Goal: Information Seeking & Learning: Check status

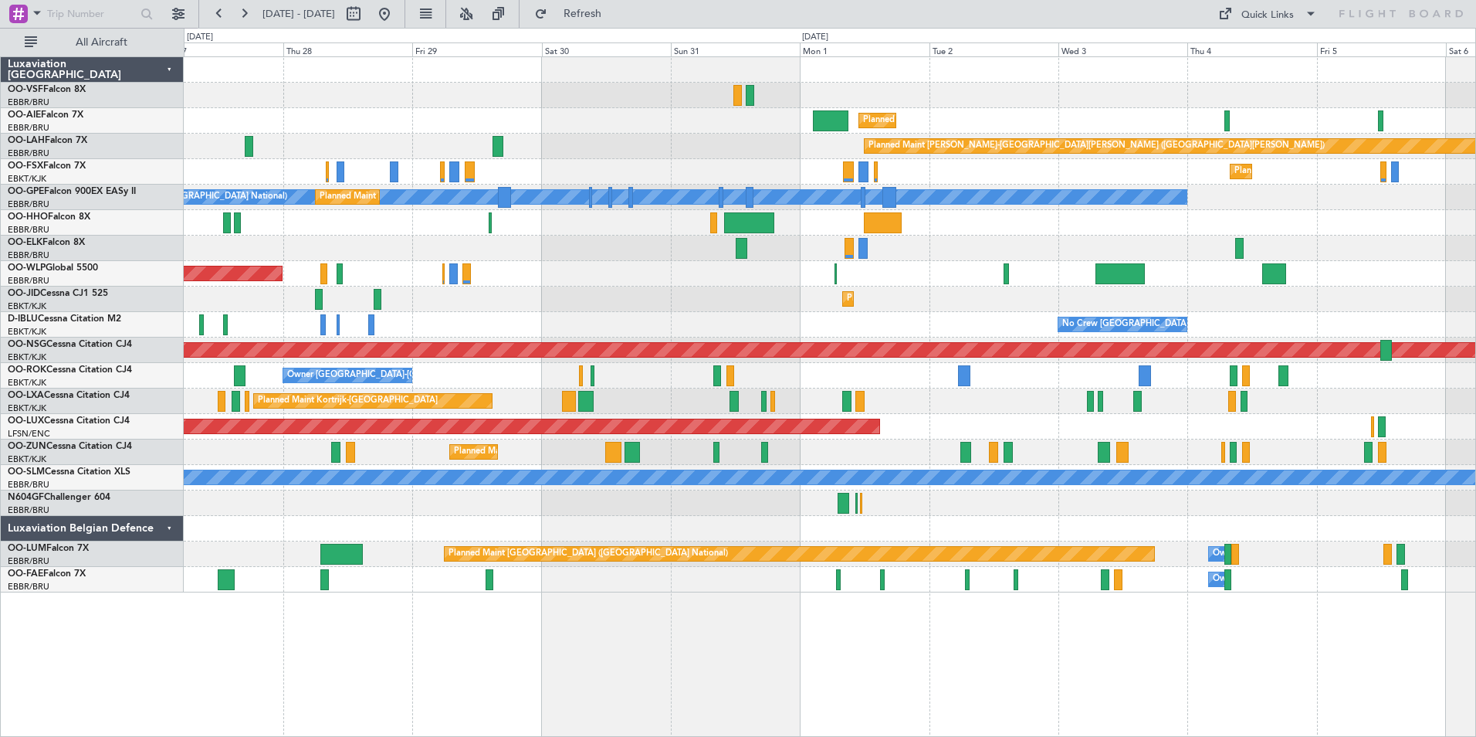
click at [1005, 665] on div "Planned Maint [GEOGRAPHIC_DATA] ([GEOGRAPHIC_DATA]) Planned [GEOGRAPHIC_DATA][P…" at bounding box center [830, 396] width 1293 height 680
click at [246, 12] on button at bounding box center [244, 14] width 25 height 25
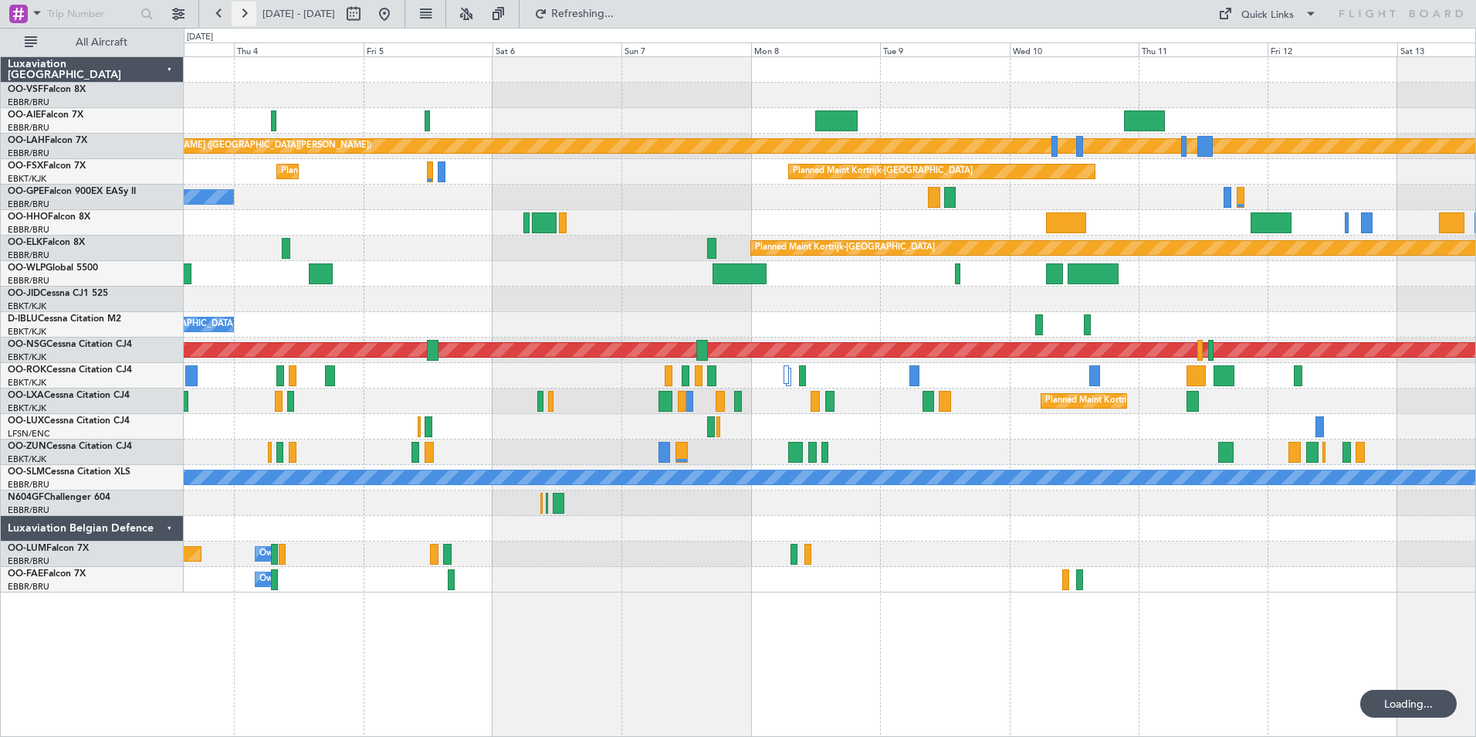
click at [246, 12] on button at bounding box center [244, 14] width 25 height 25
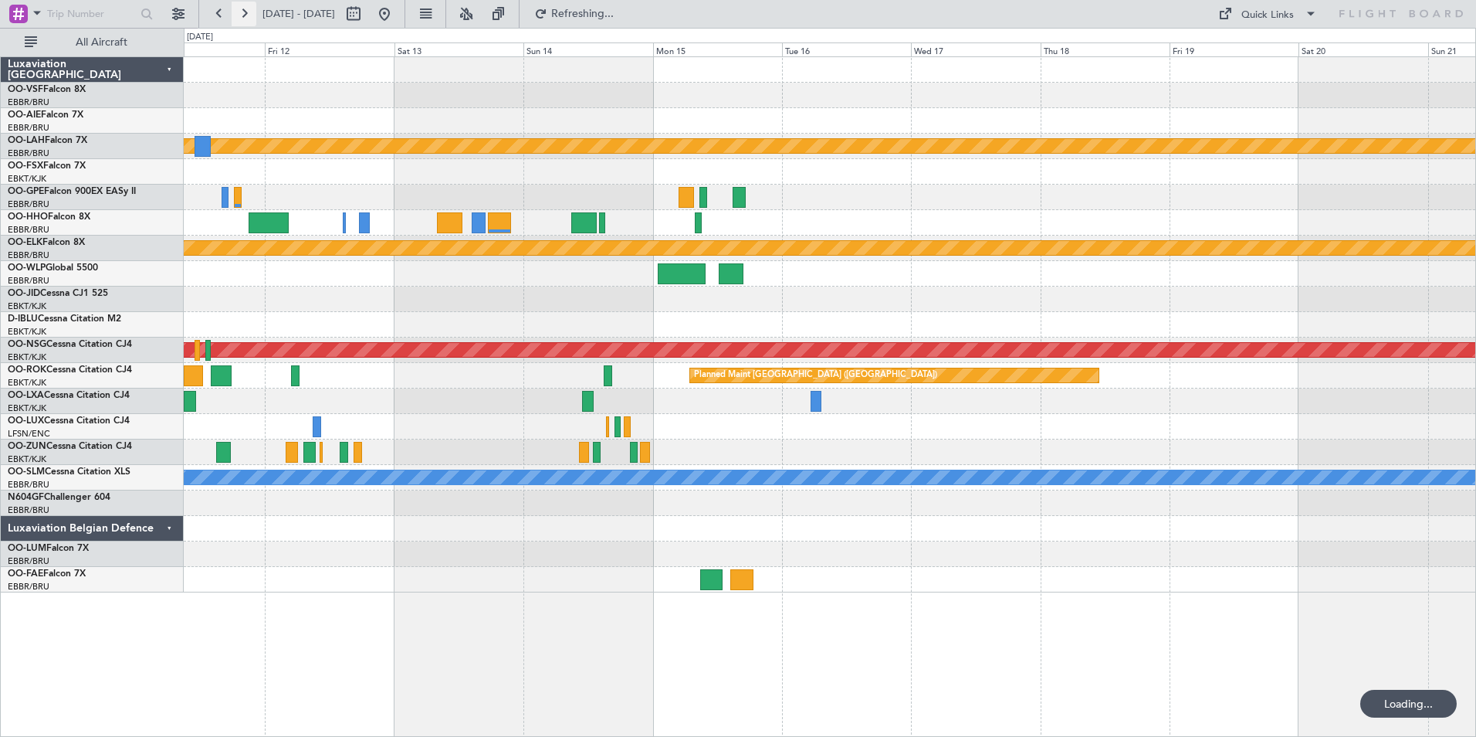
click at [246, 12] on button at bounding box center [244, 14] width 25 height 25
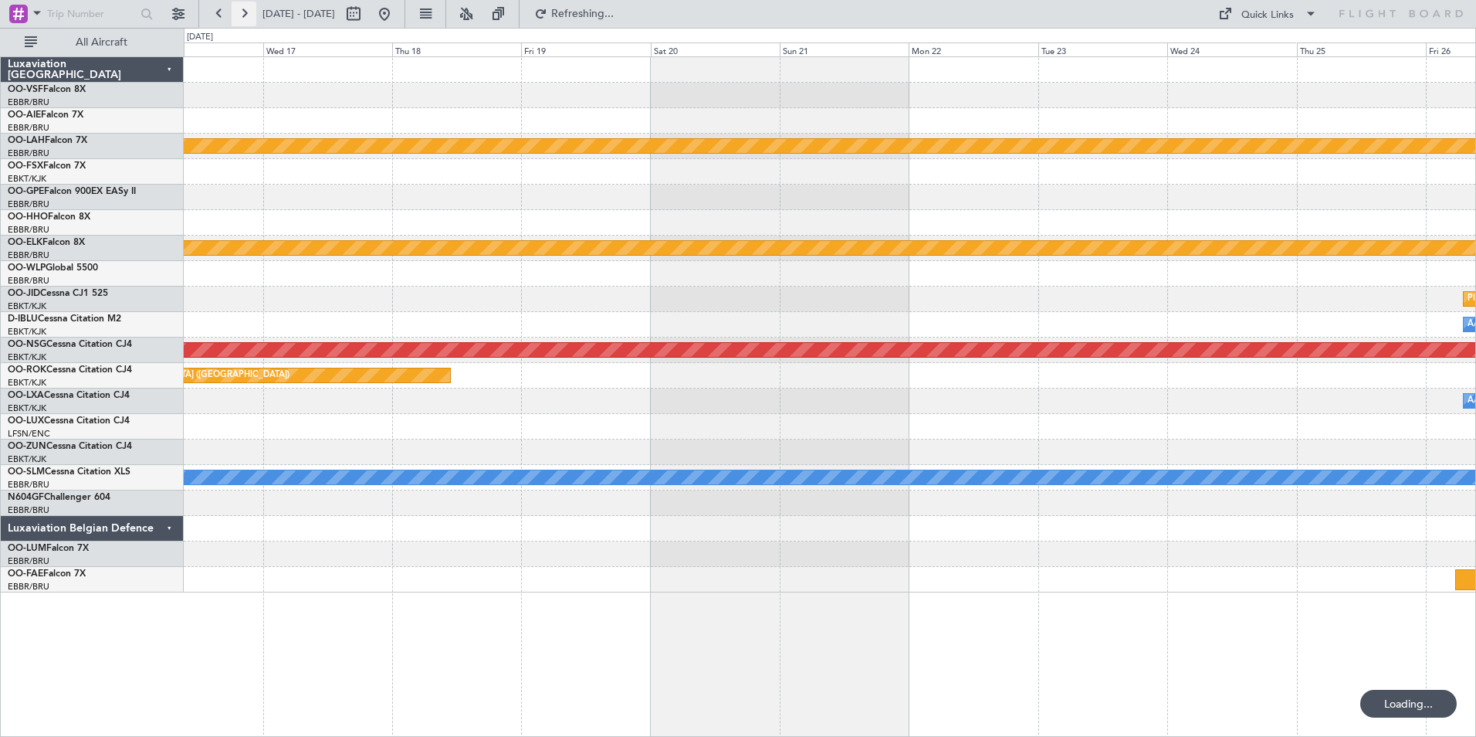
click at [246, 12] on button at bounding box center [244, 14] width 25 height 25
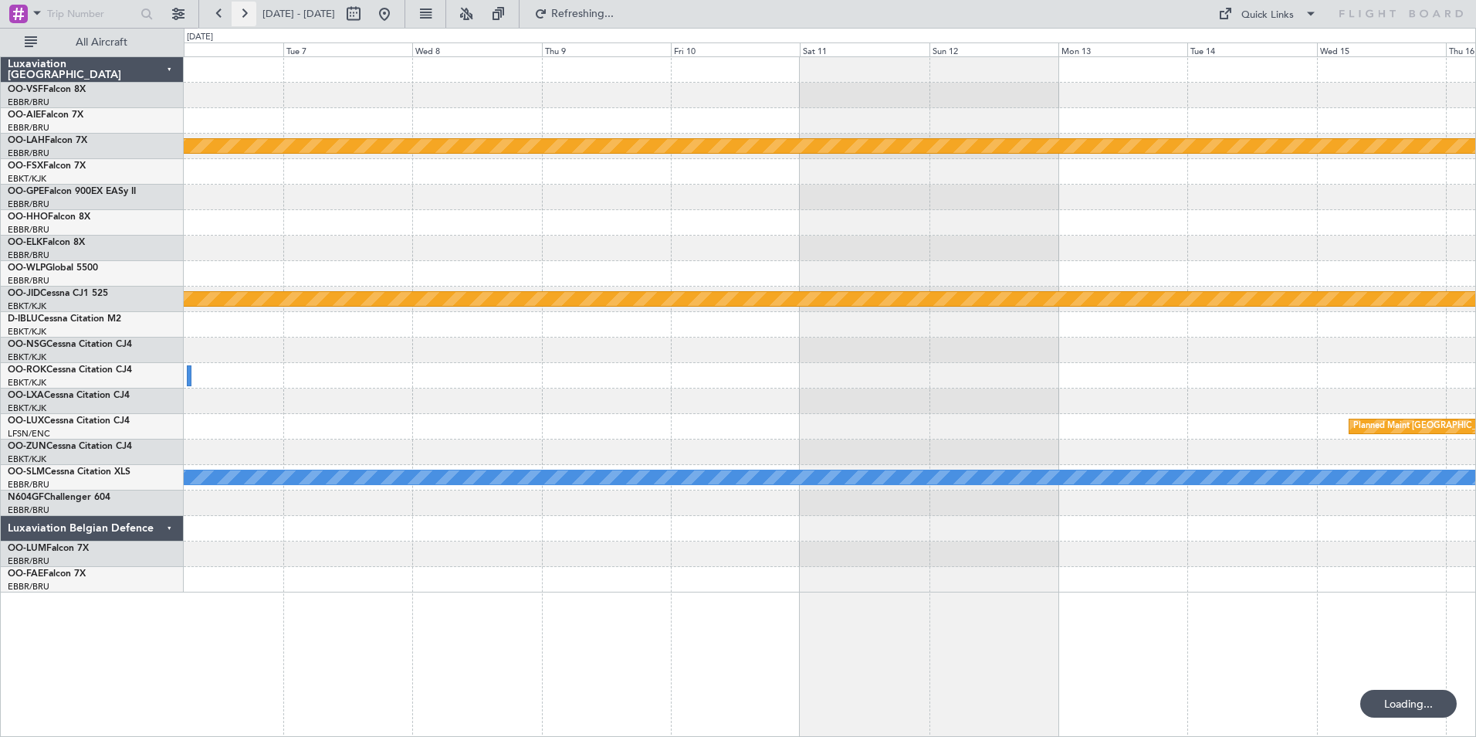
click at [246, 12] on button at bounding box center [244, 14] width 25 height 25
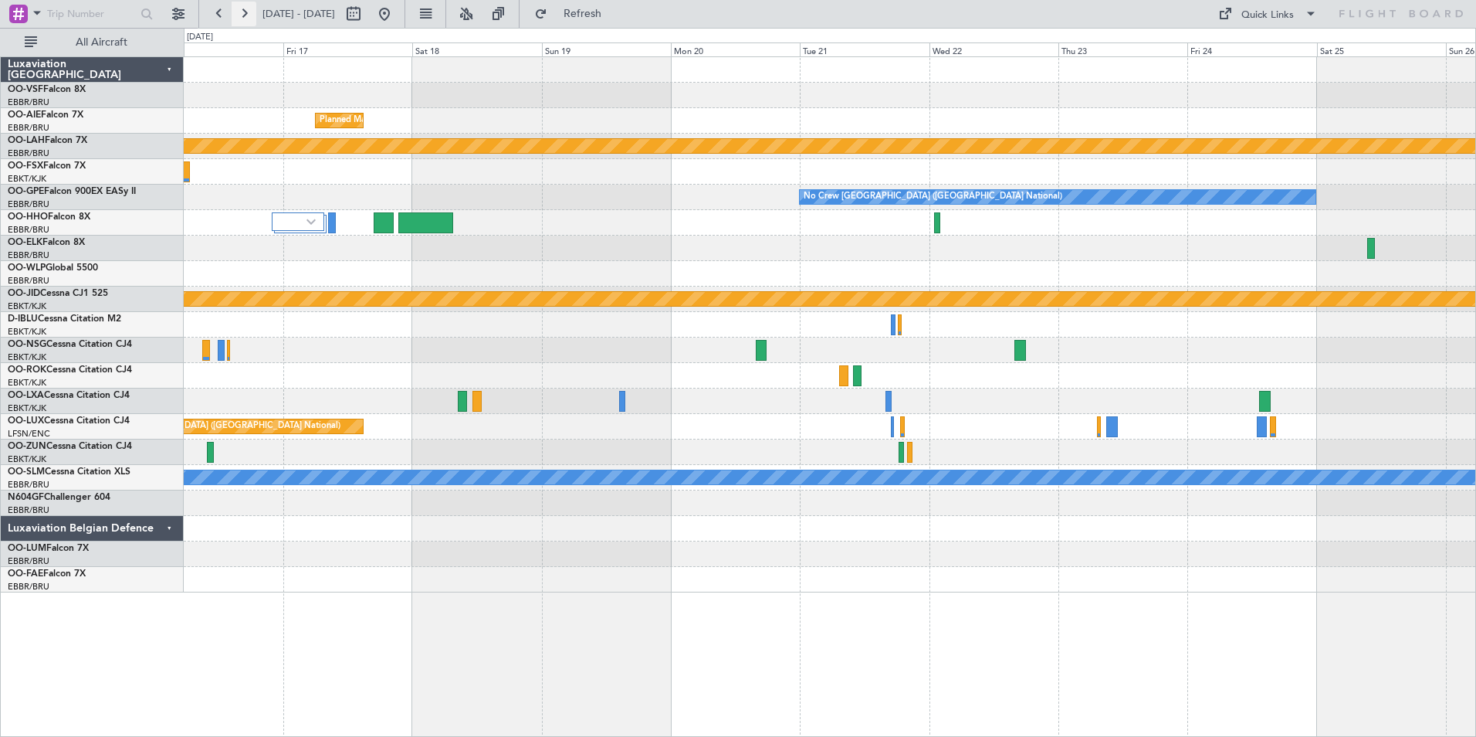
click at [246, 12] on button at bounding box center [244, 14] width 25 height 25
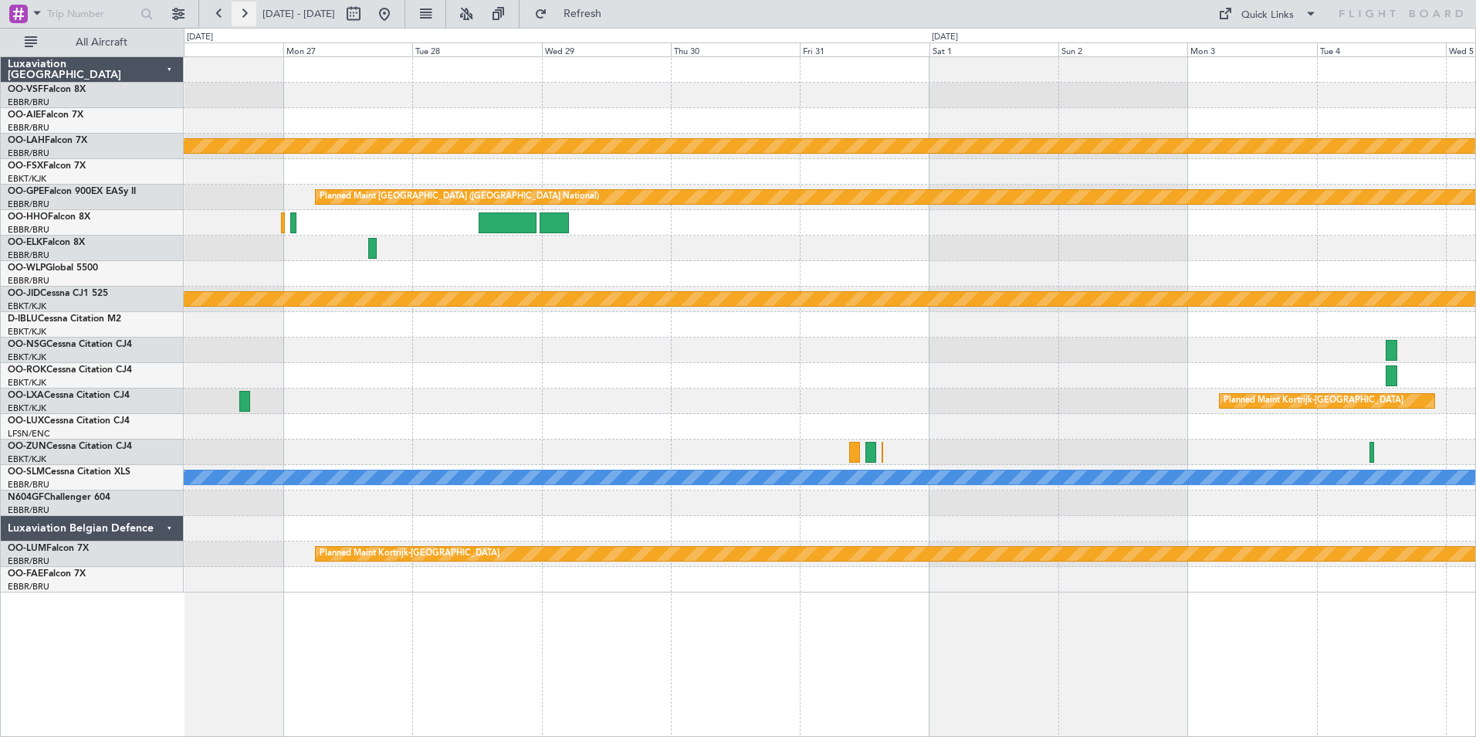
click at [246, 12] on button at bounding box center [244, 14] width 25 height 25
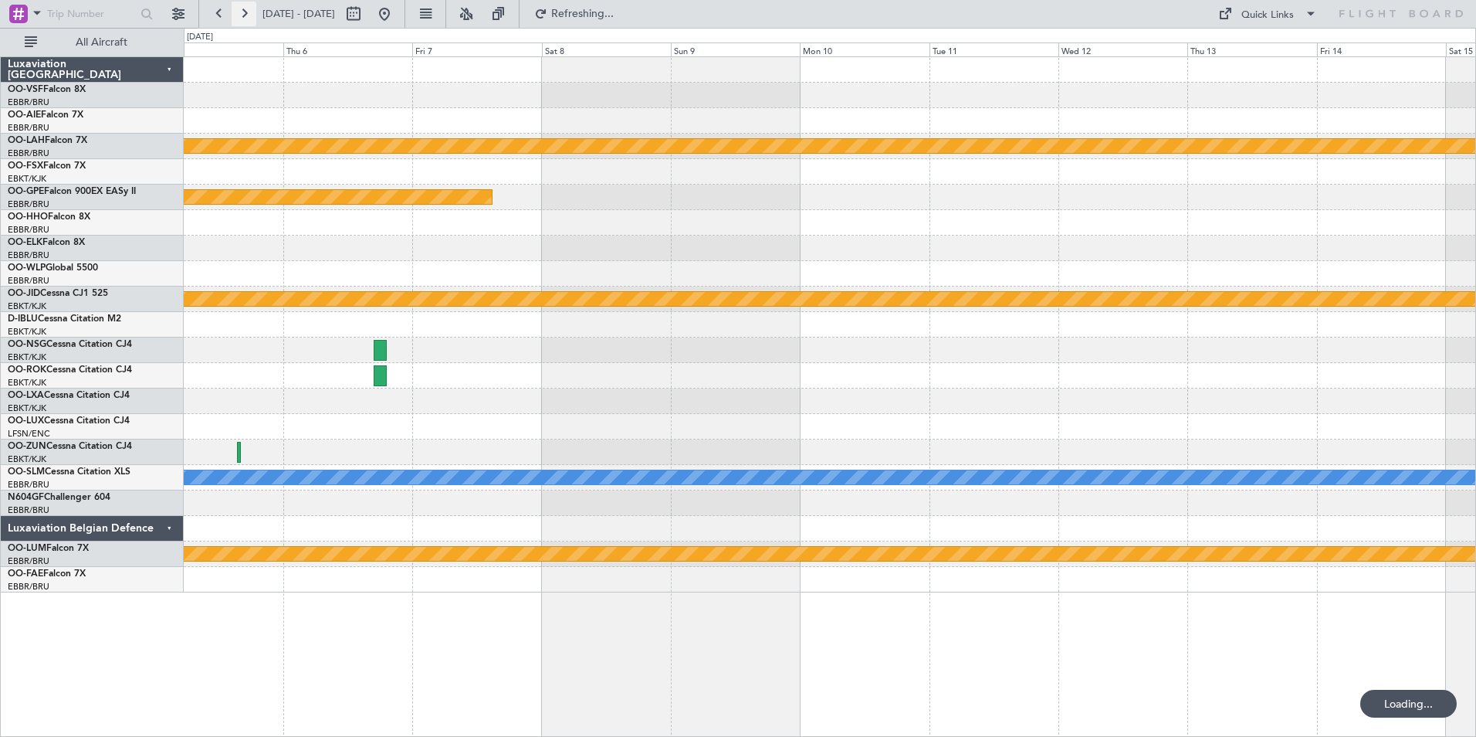
click at [246, 12] on button at bounding box center [244, 14] width 25 height 25
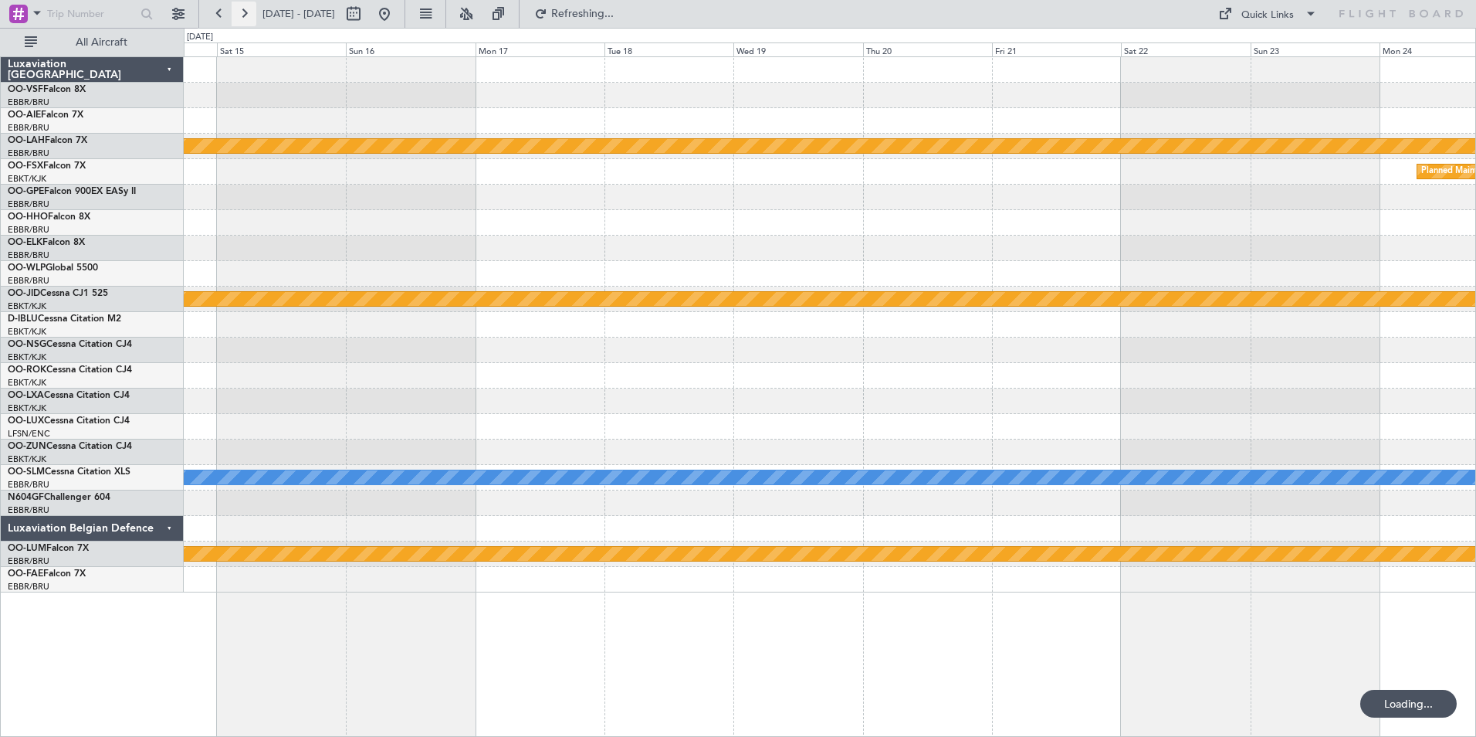
click at [246, 12] on button at bounding box center [244, 14] width 25 height 25
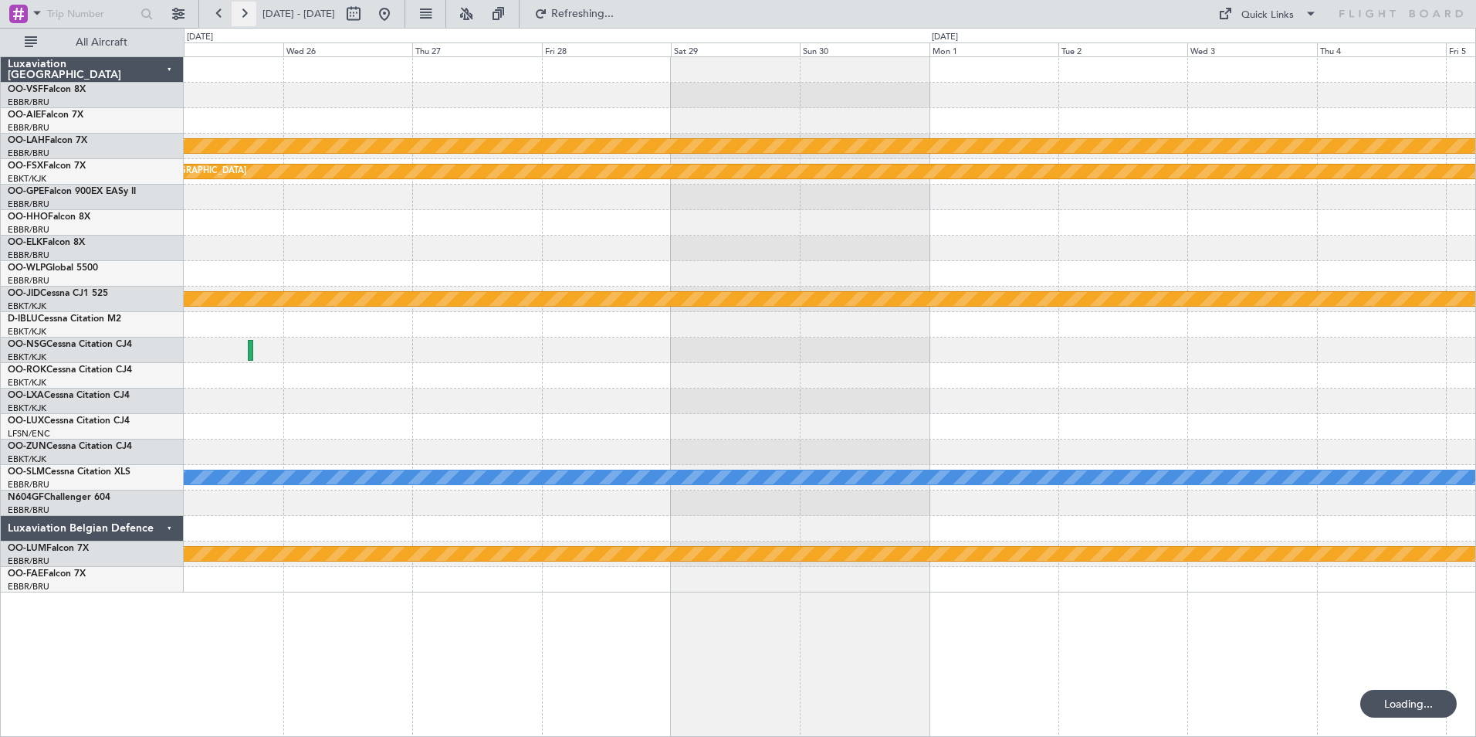
click at [246, 12] on button at bounding box center [244, 14] width 25 height 25
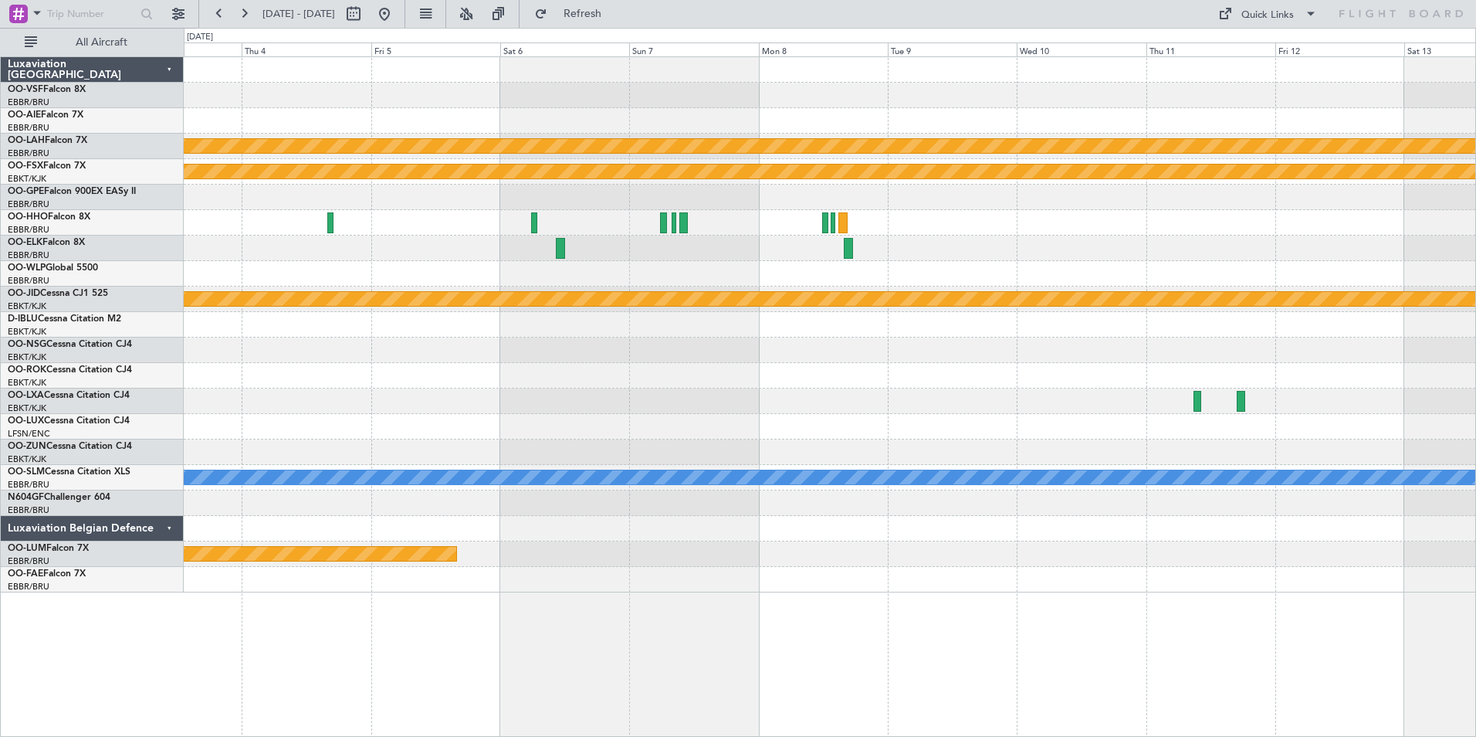
click at [462, 535] on div at bounding box center [830, 528] width 1292 height 25
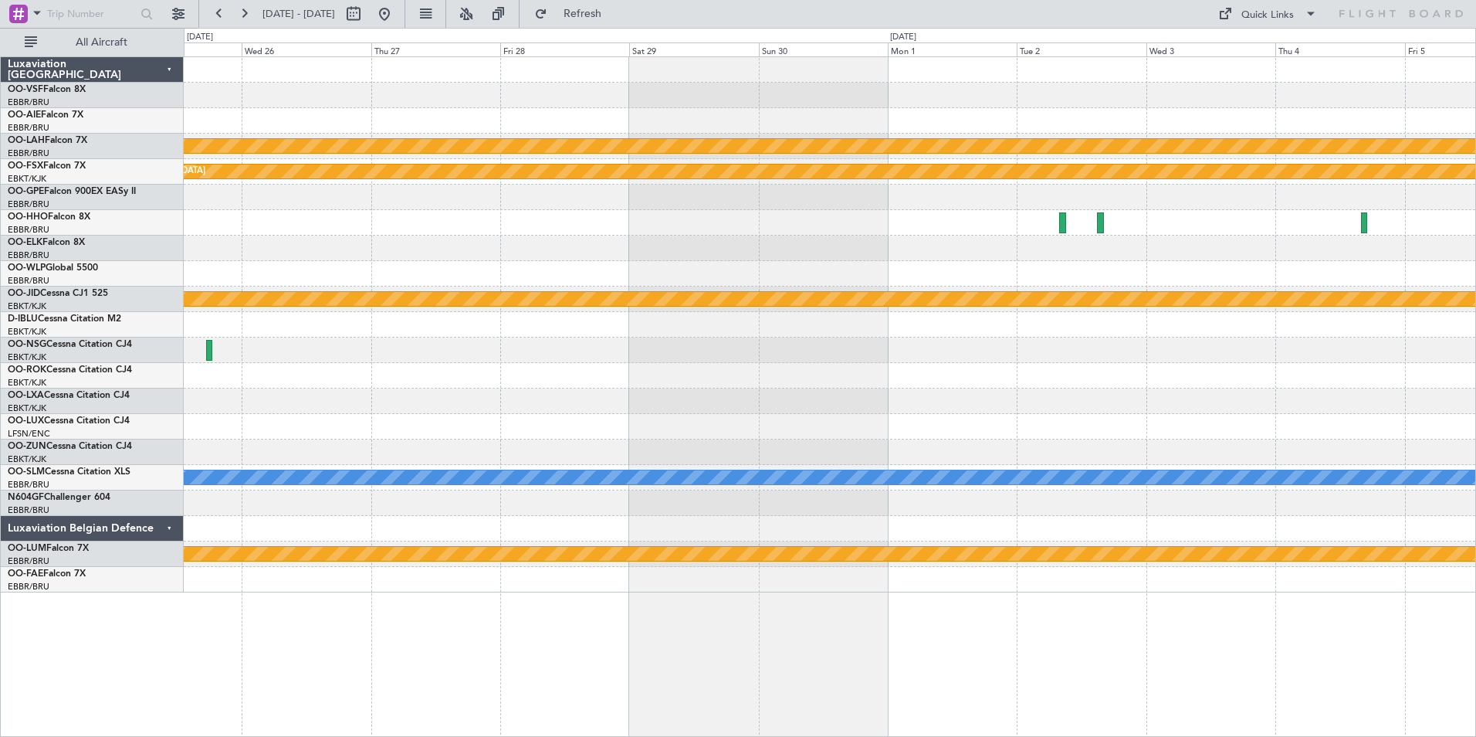
click at [1339, 596] on div "Planned Maint [PERSON_NAME]-[GEOGRAPHIC_DATA][PERSON_NAME] ([GEOGRAPHIC_DATA][P…" at bounding box center [830, 396] width 1293 height 680
click at [1035, 601] on div "Planned Maint [PERSON_NAME]-[GEOGRAPHIC_DATA][PERSON_NAME] ([GEOGRAPHIC_DATA][P…" at bounding box center [830, 396] width 1293 height 680
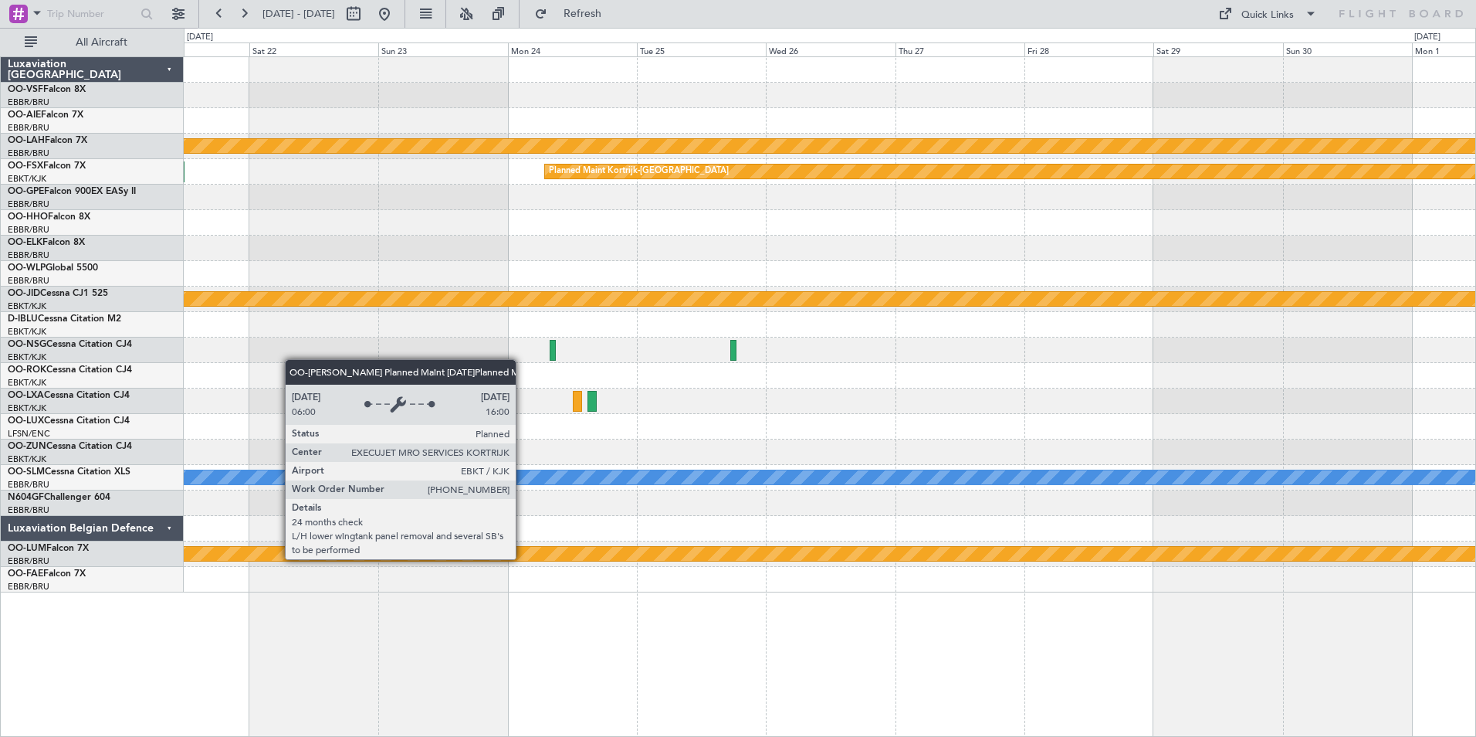
click at [1079, 593] on div "Planned Maint [PERSON_NAME]-[GEOGRAPHIC_DATA][PERSON_NAME] ([GEOGRAPHIC_DATA][P…" at bounding box center [830, 396] width 1293 height 680
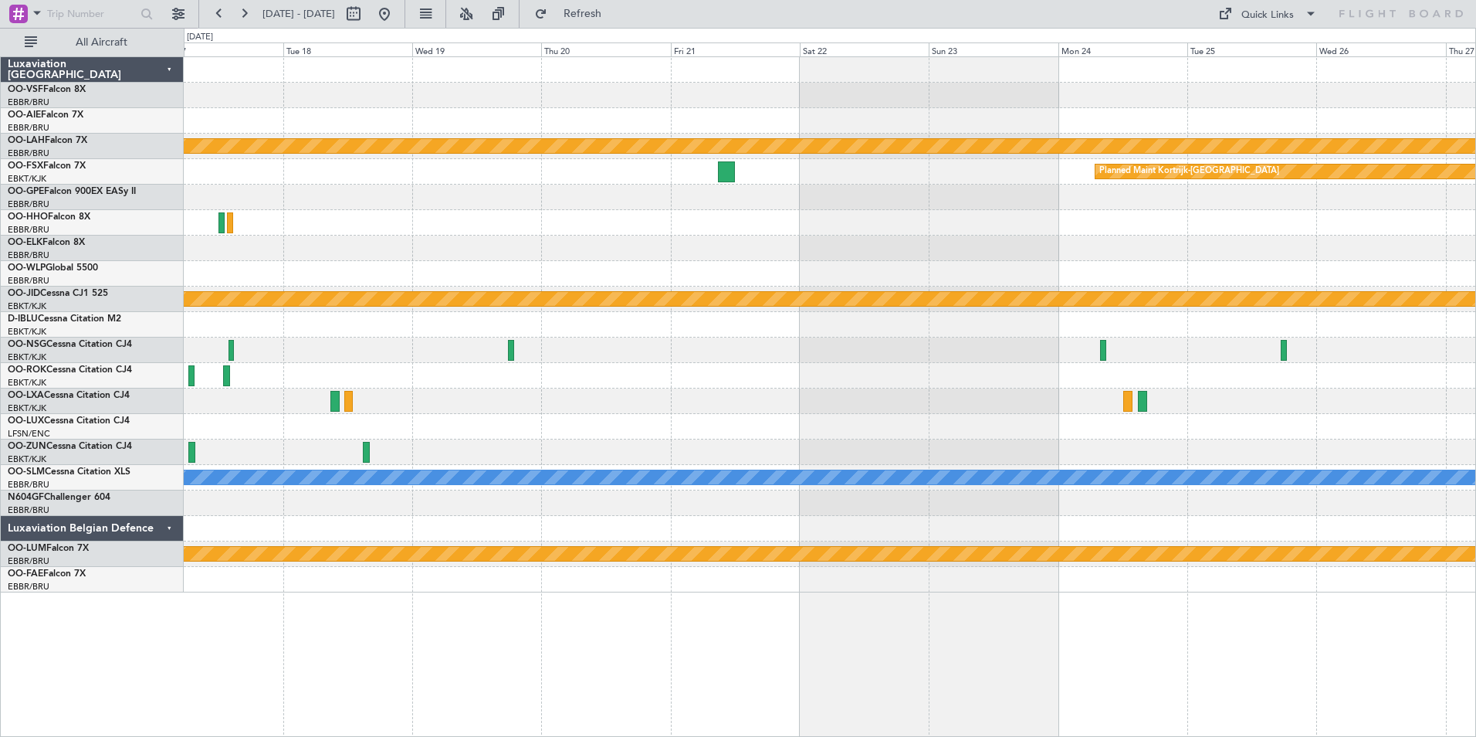
click at [862, 595] on div "Planned Maint [PERSON_NAME]-[GEOGRAPHIC_DATA][PERSON_NAME] ([GEOGRAPHIC_DATA][P…" at bounding box center [830, 396] width 1293 height 680
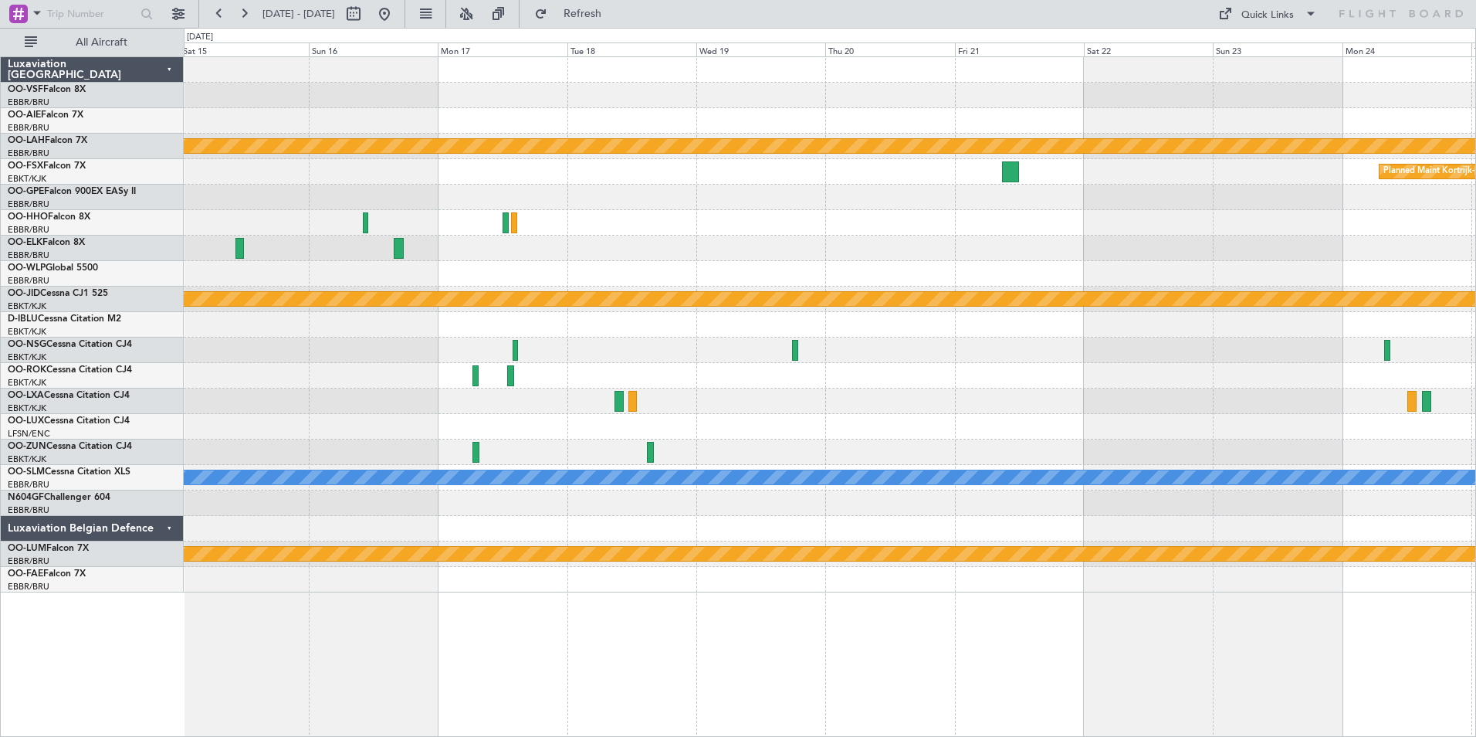
click at [929, 586] on div at bounding box center [830, 579] width 1292 height 25
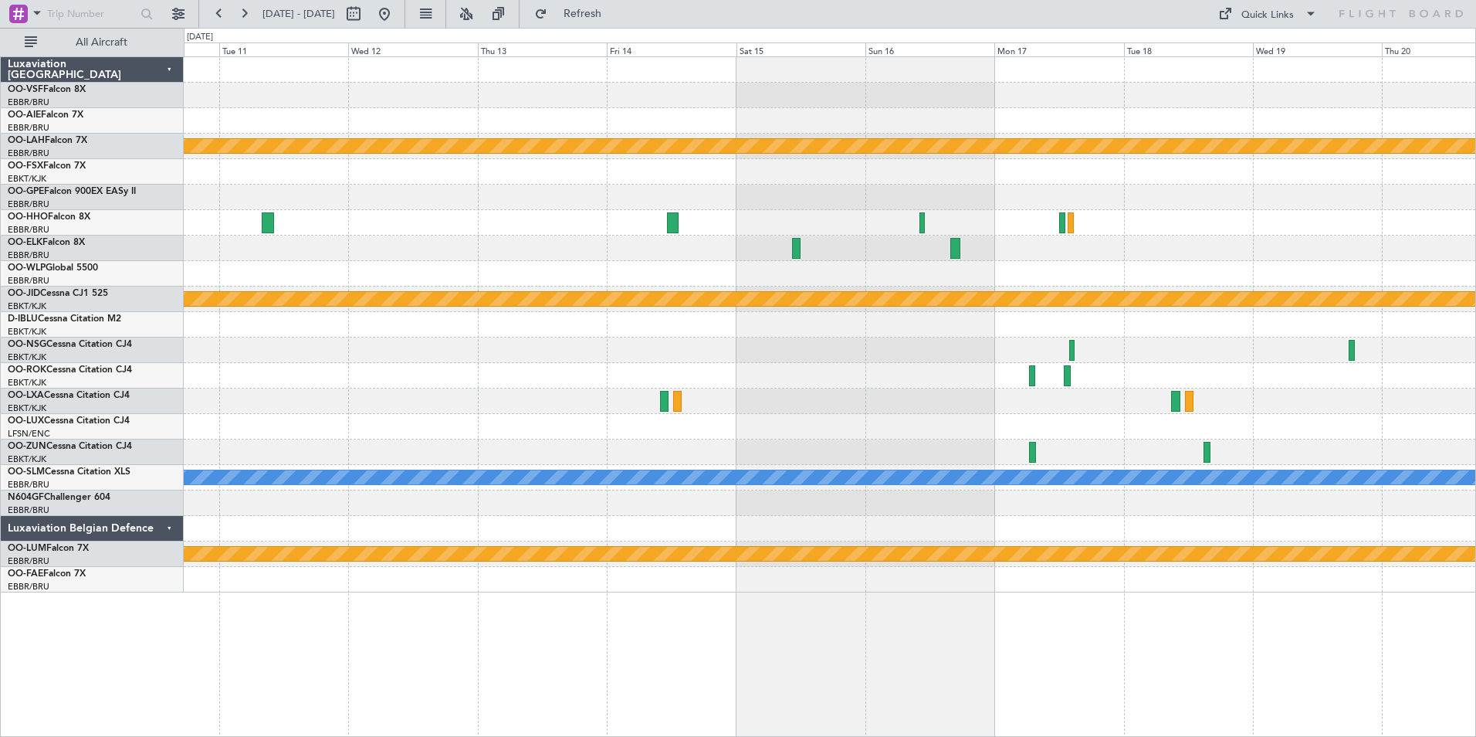
click at [859, 578] on div "Planned Maint [PERSON_NAME]-[GEOGRAPHIC_DATA][PERSON_NAME] ([GEOGRAPHIC_DATA][P…" at bounding box center [830, 324] width 1292 height 535
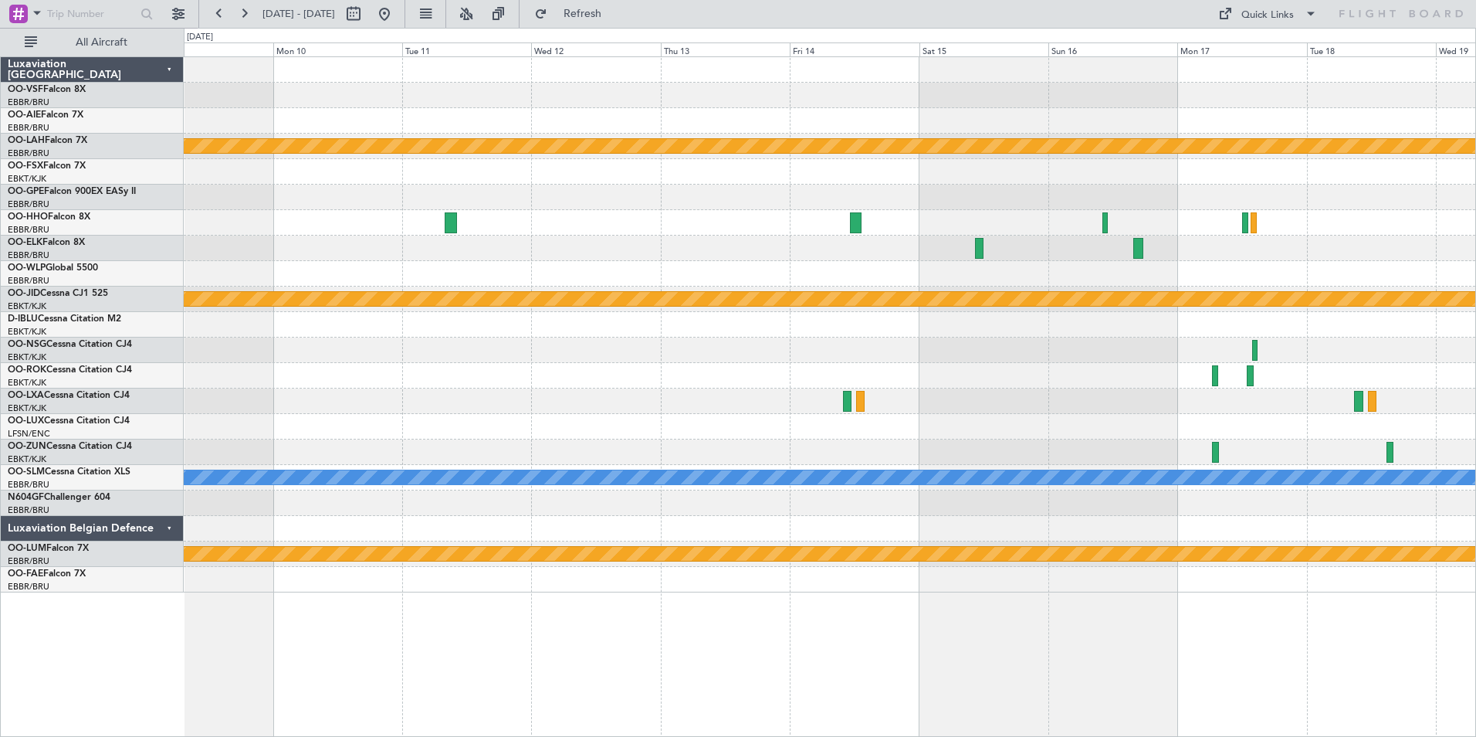
click at [864, 599] on div "Planned Maint [PERSON_NAME]-[GEOGRAPHIC_DATA][PERSON_NAME] ([GEOGRAPHIC_DATA][P…" at bounding box center [830, 396] width 1293 height 680
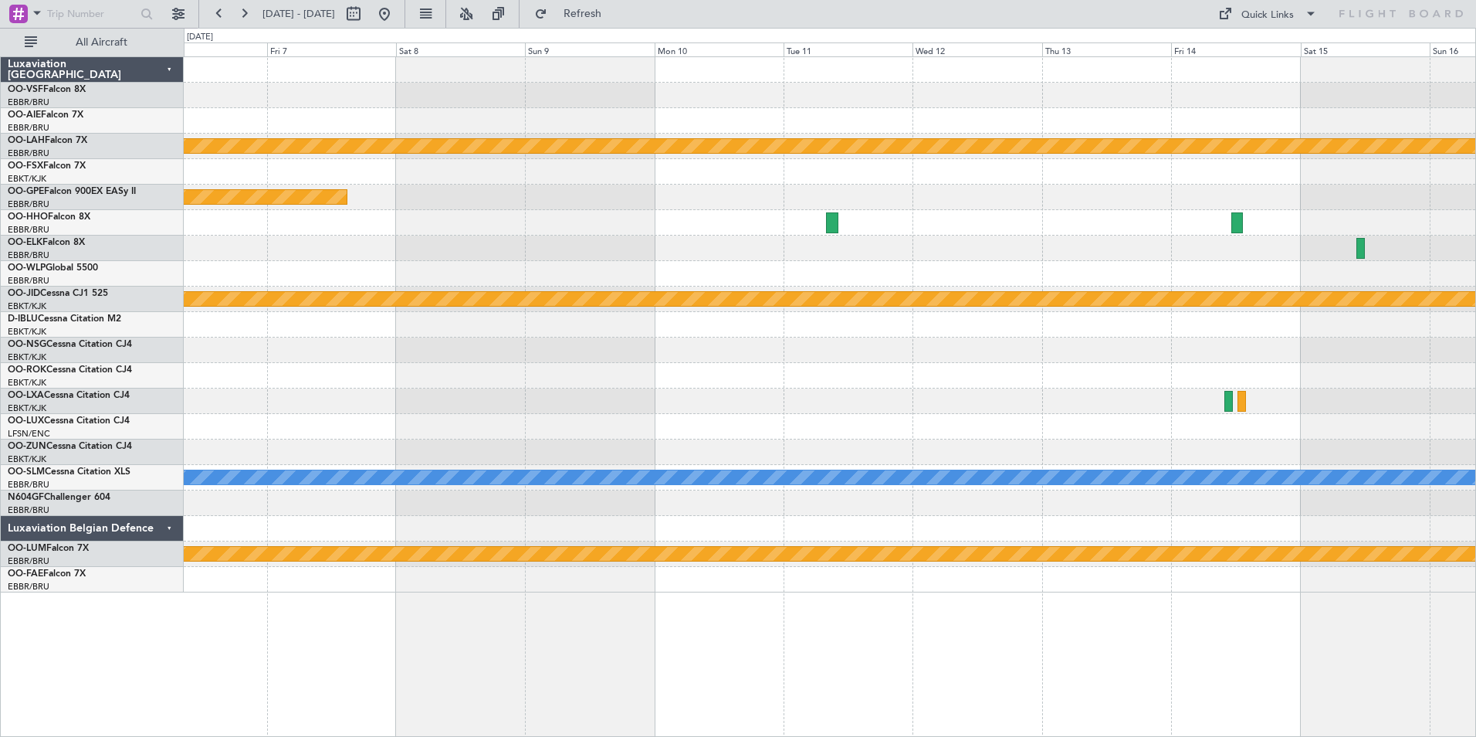
click at [926, 571] on div at bounding box center [830, 579] width 1292 height 25
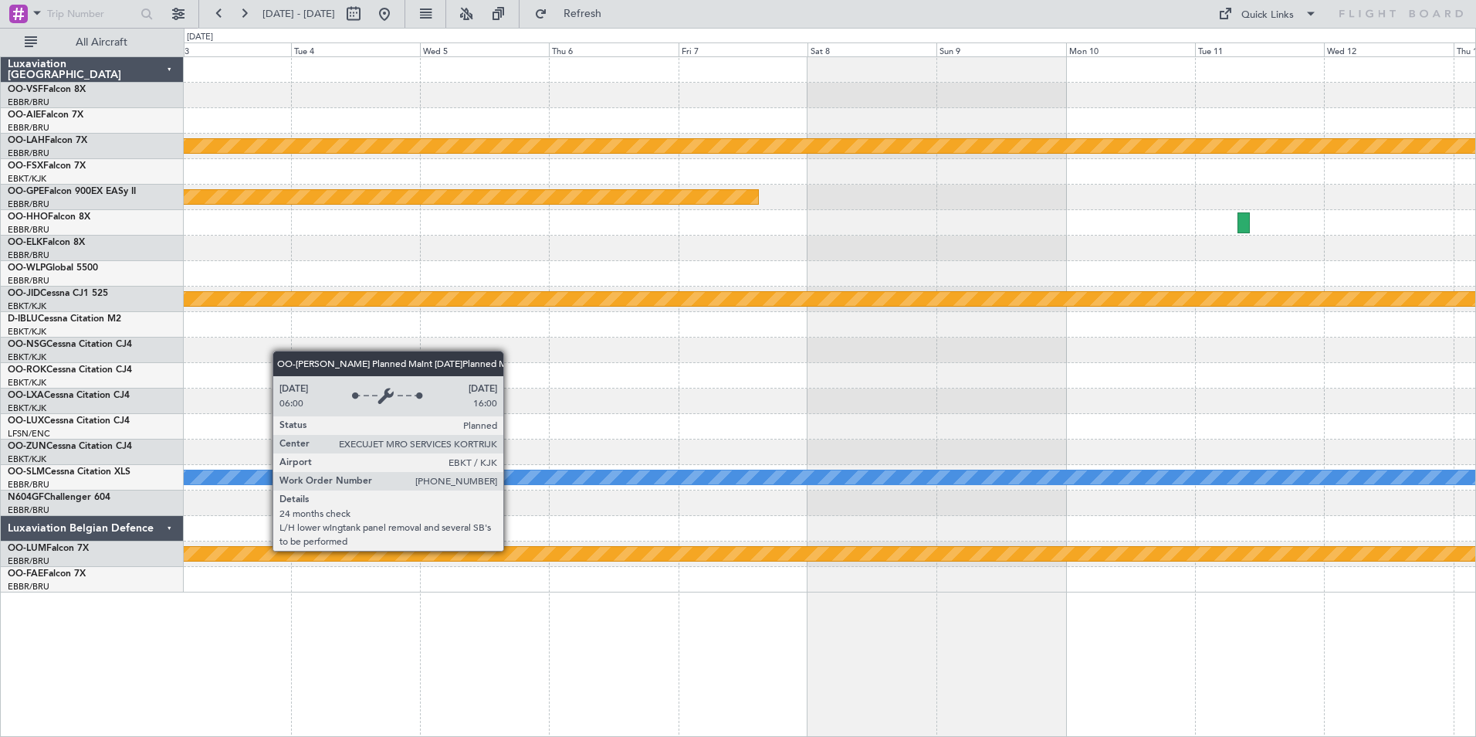
click at [1062, 577] on div "Planned Maint [PERSON_NAME]-[GEOGRAPHIC_DATA][PERSON_NAME] ([GEOGRAPHIC_DATA][P…" at bounding box center [830, 324] width 1292 height 535
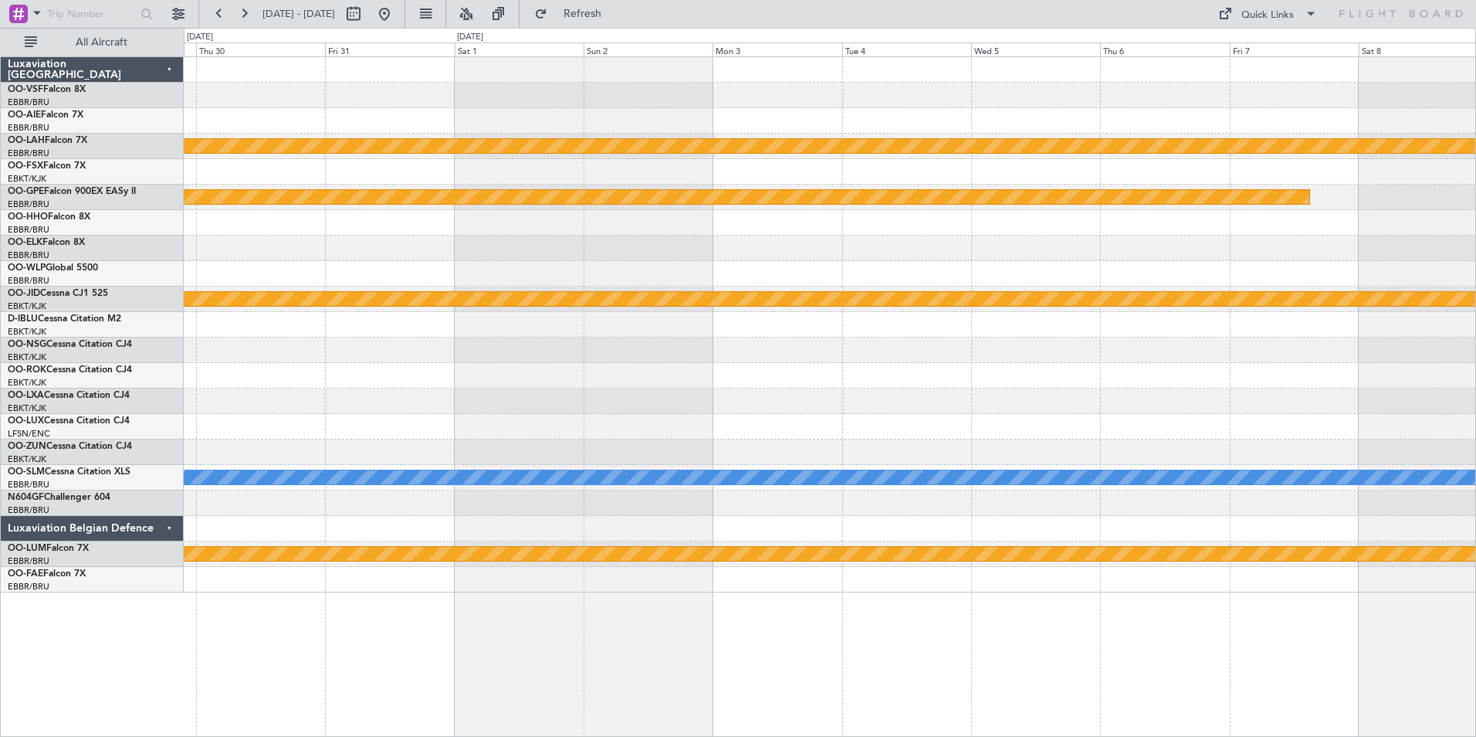
click at [1110, 612] on div "Planned Maint [PERSON_NAME]-[GEOGRAPHIC_DATA][PERSON_NAME] ([GEOGRAPHIC_DATA][P…" at bounding box center [830, 396] width 1293 height 680
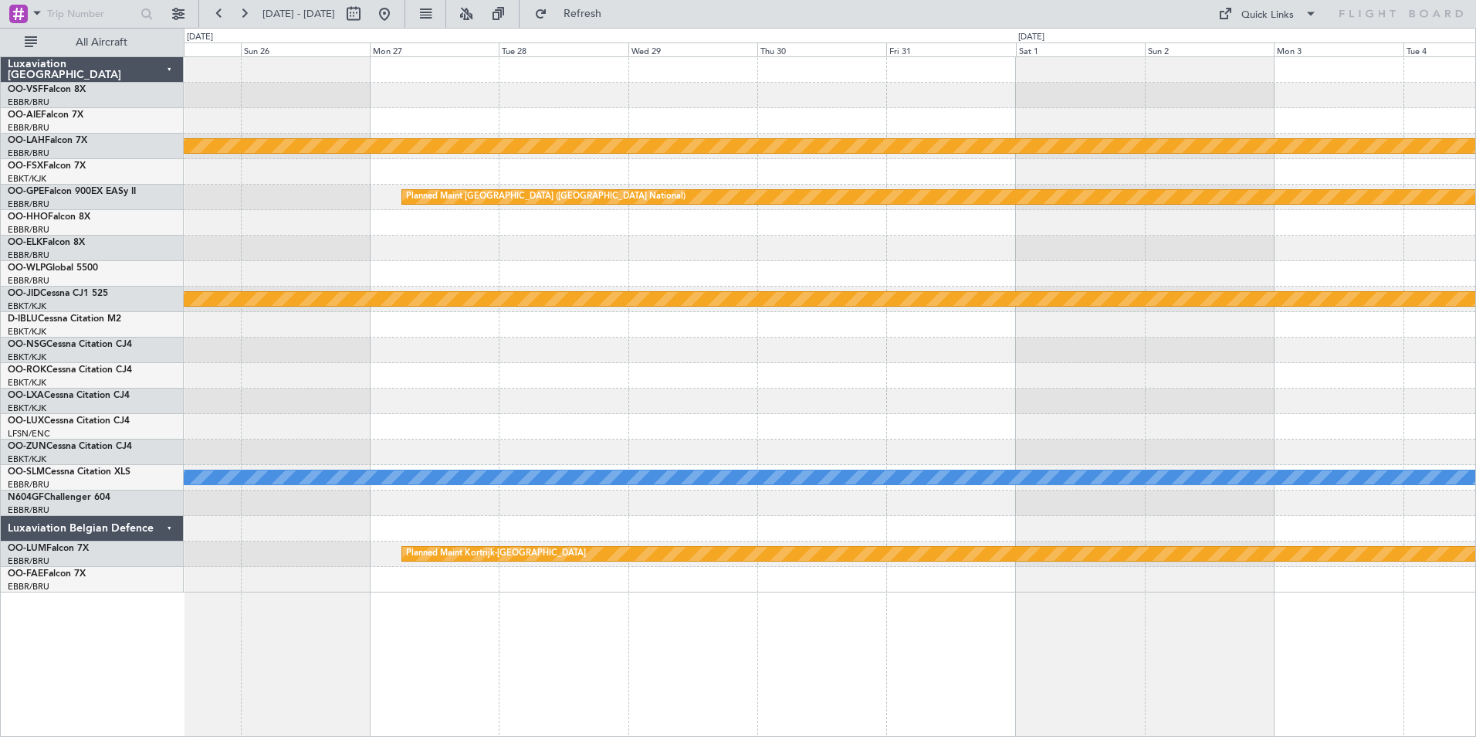
click at [1163, 608] on div "Planned Maint [PERSON_NAME]-[GEOGRAPHIC_DATA][PERSON_NAME] ([GEOGRAPHIC_DATA][P…" at bounding box center [830, 396] width 1293 height 680
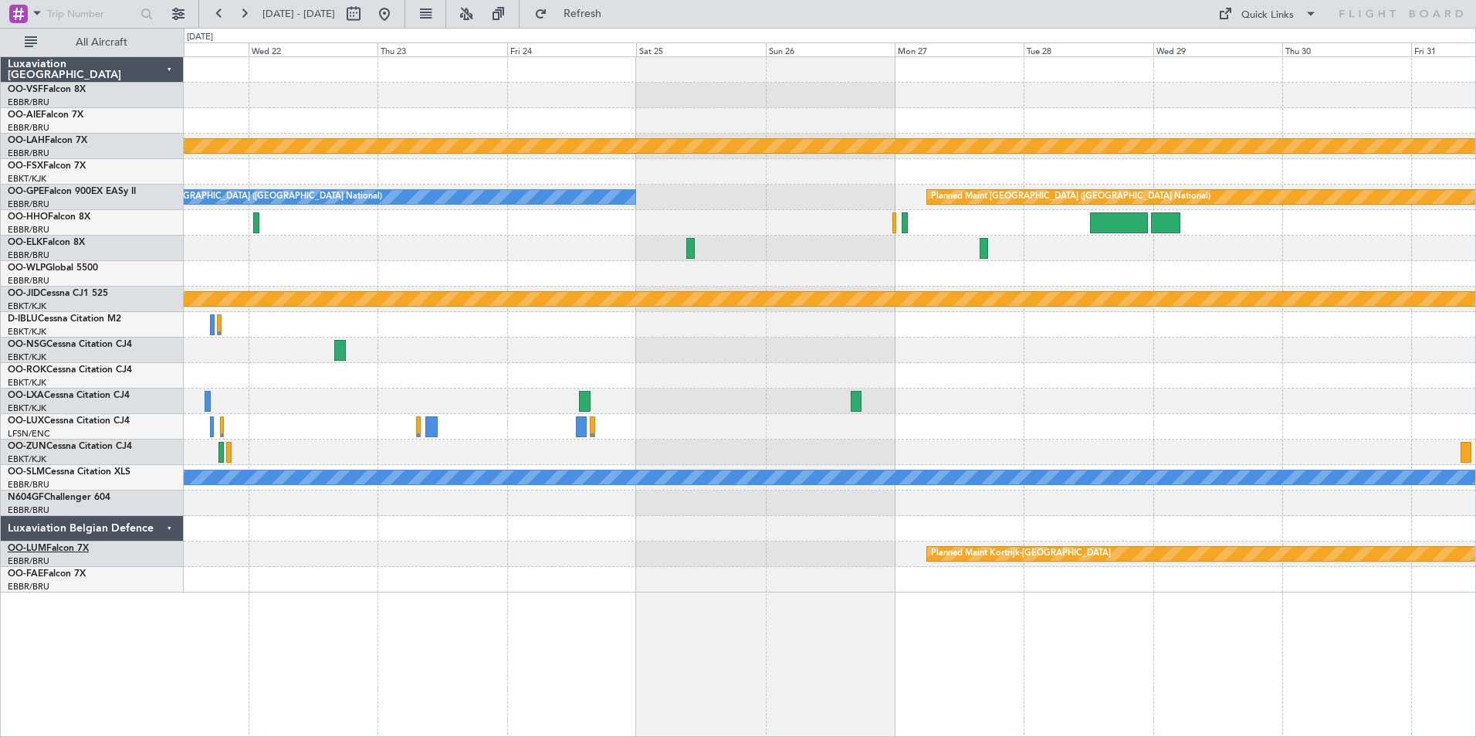
click at [55, 552] on link "OO-LUM Falcon 7X" at bounding box center [48, 548] width 81 height 9
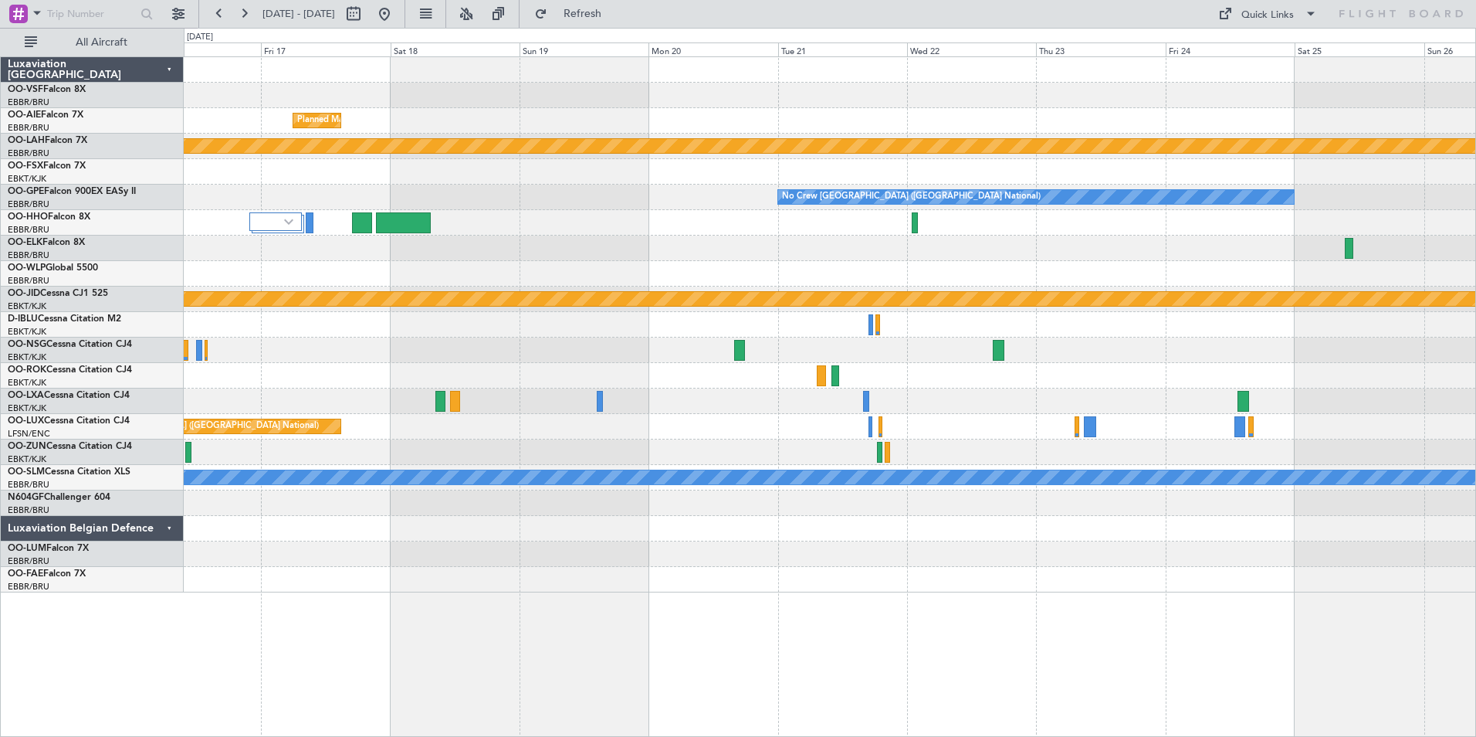
click at [923, 504] on div at bounding box center [830, 502] width 1292 height 25
